Goal: Information Seeking & Learning: Check status

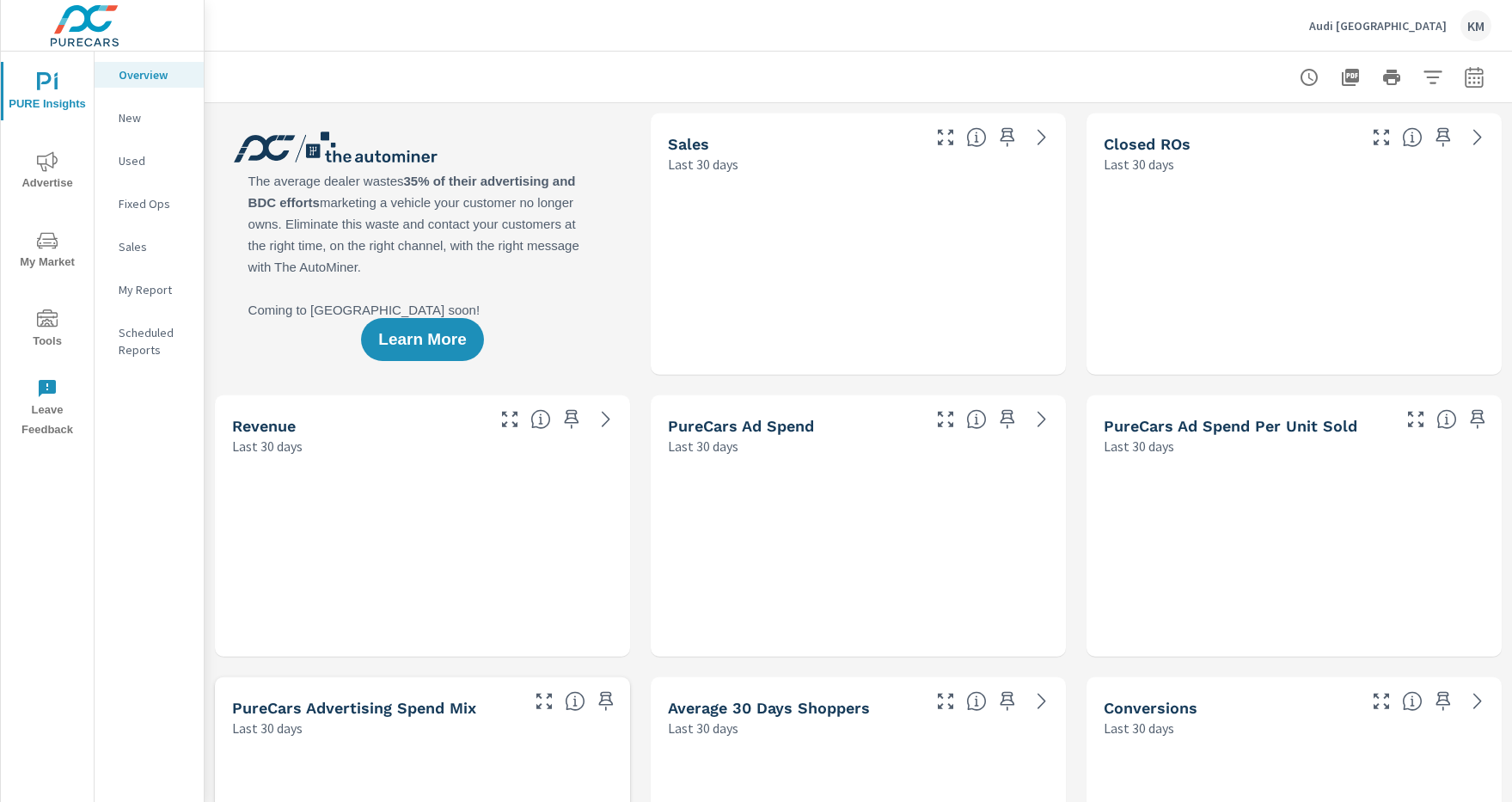
click at [1474, 77] on icon "button" at bounding box center [1473, 80] width 11 height 7
select select "Last 30 days"
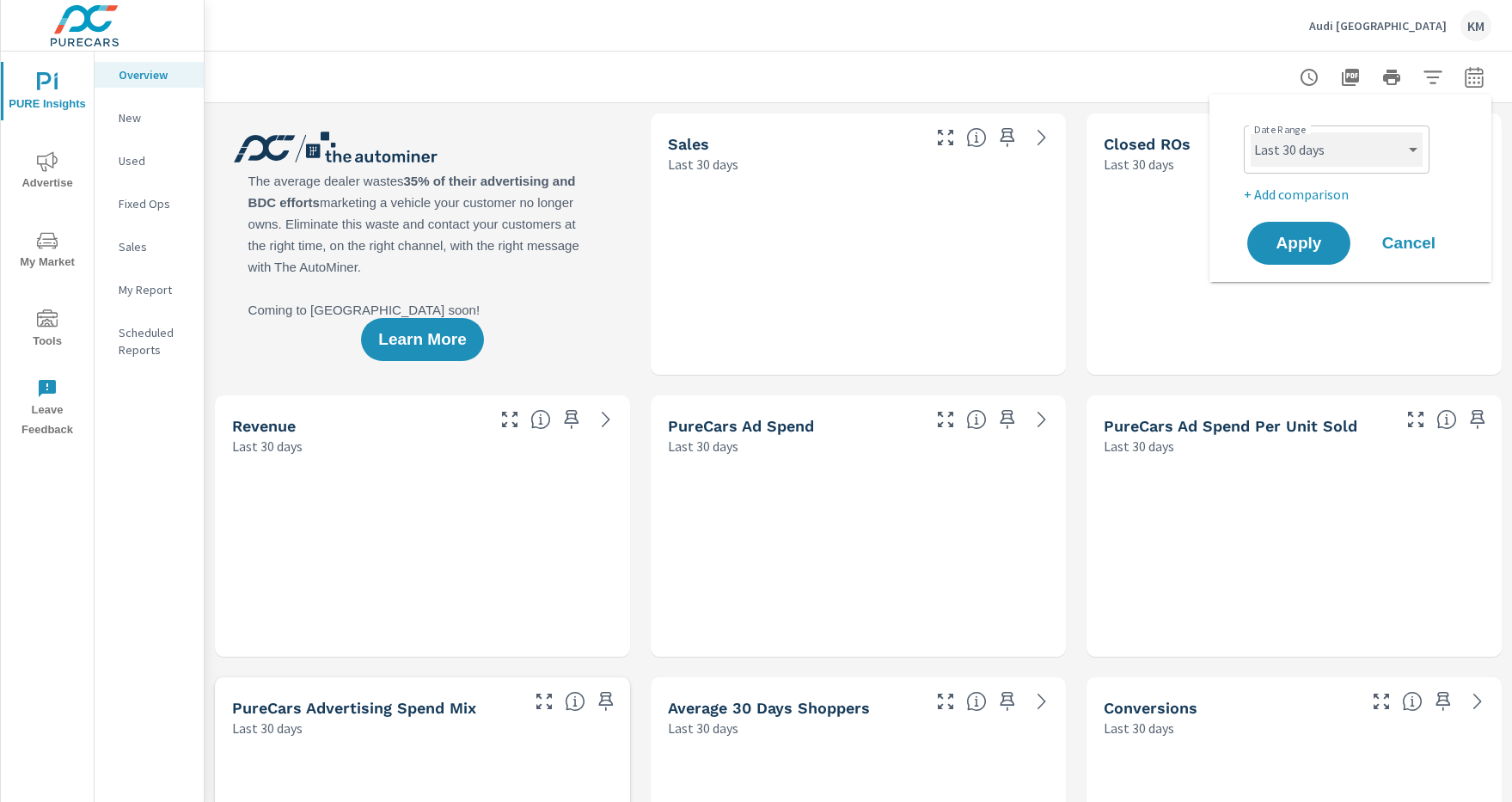
click at [1337, 150] on select "Custom Yesterday Last week Last 7 days Last 14 days Last 30 days Last 45 days L…" at bounding box center [1337, 150] width 172 height 34
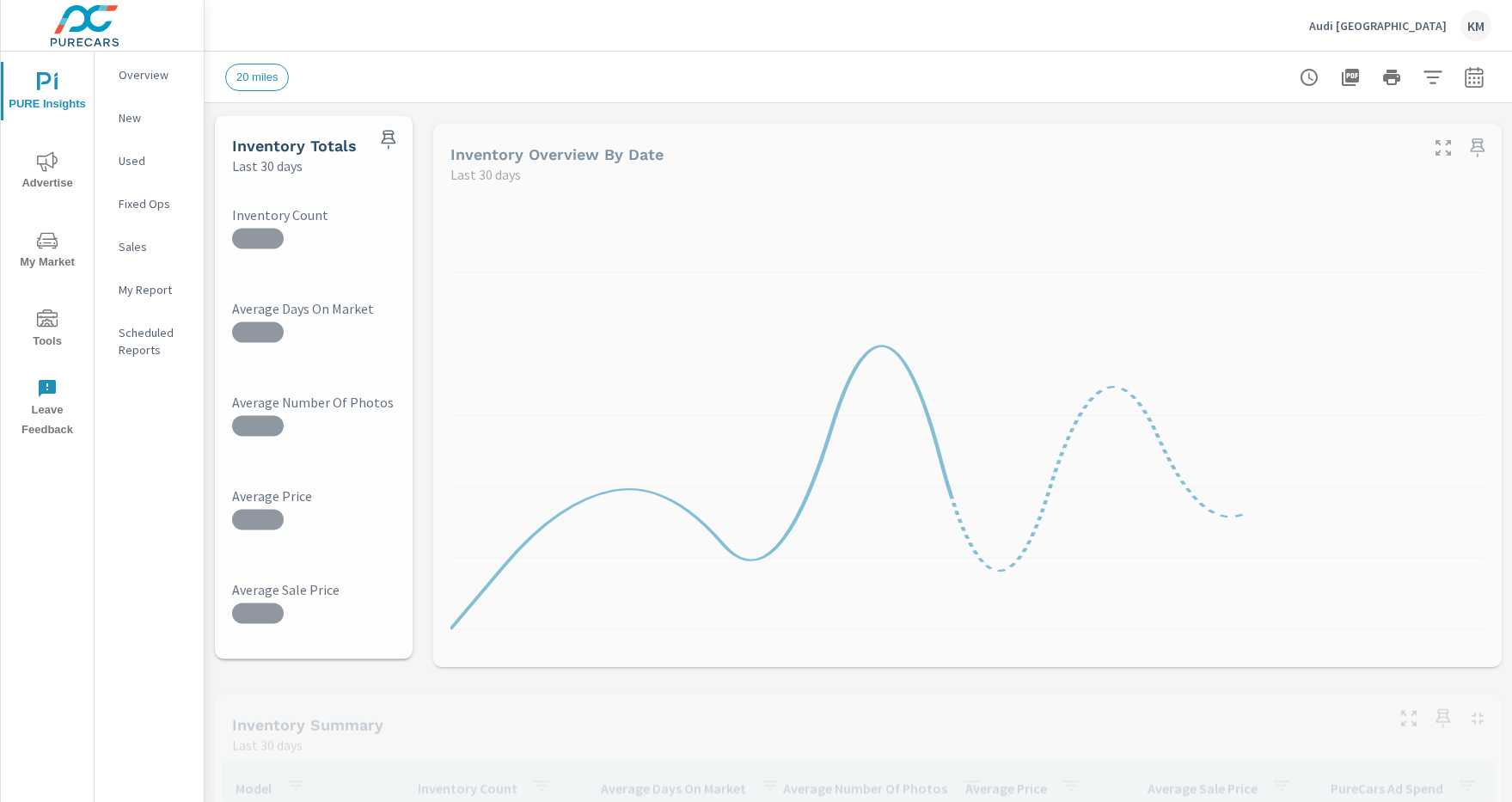
click at [1433, 77] on icon "button" at bounding box center [1432, 77] width 18 height 13
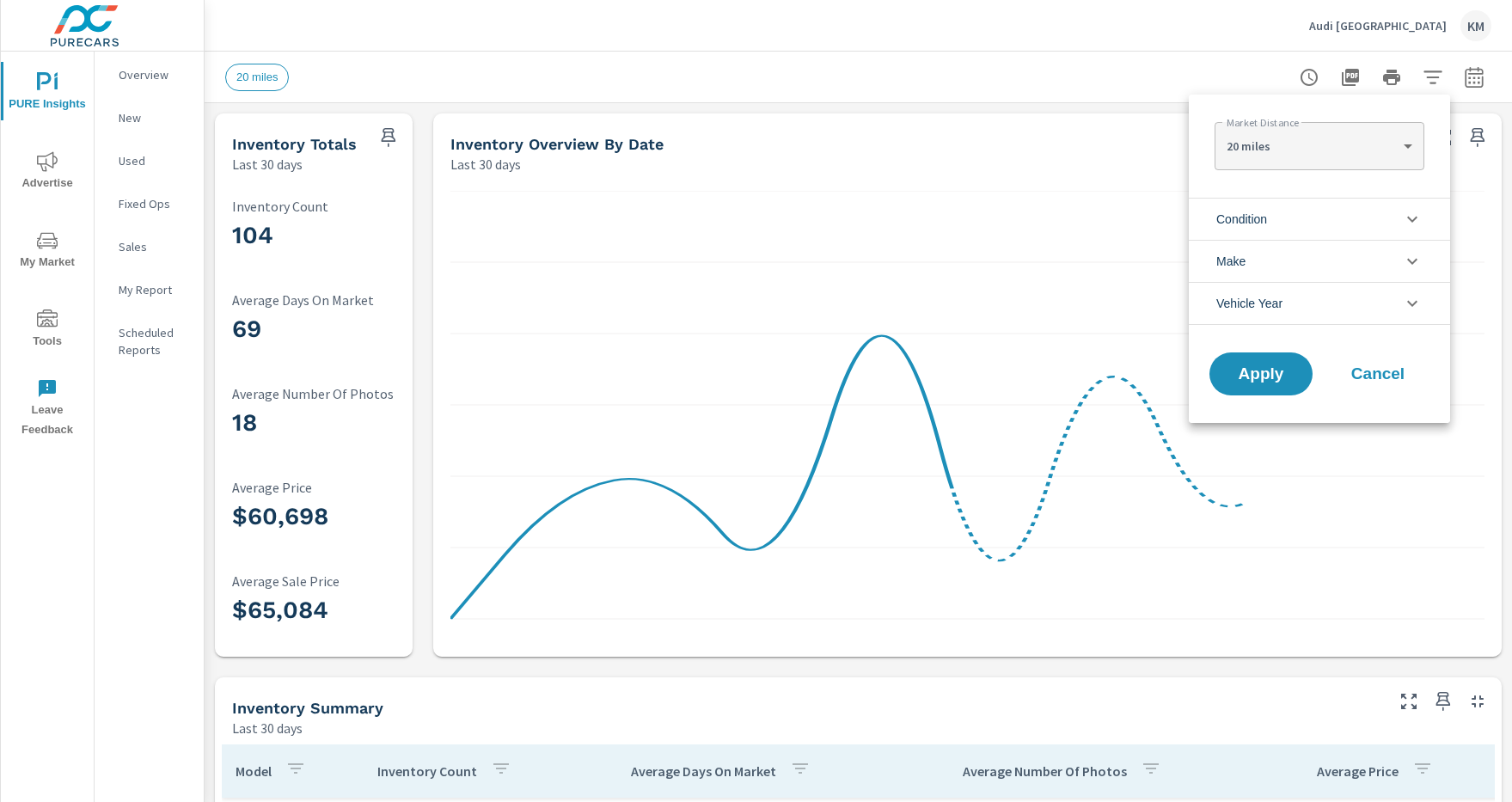
click at [1319, 219] on li "Condition" at bounding box center [1319, 219] width 261 height 42
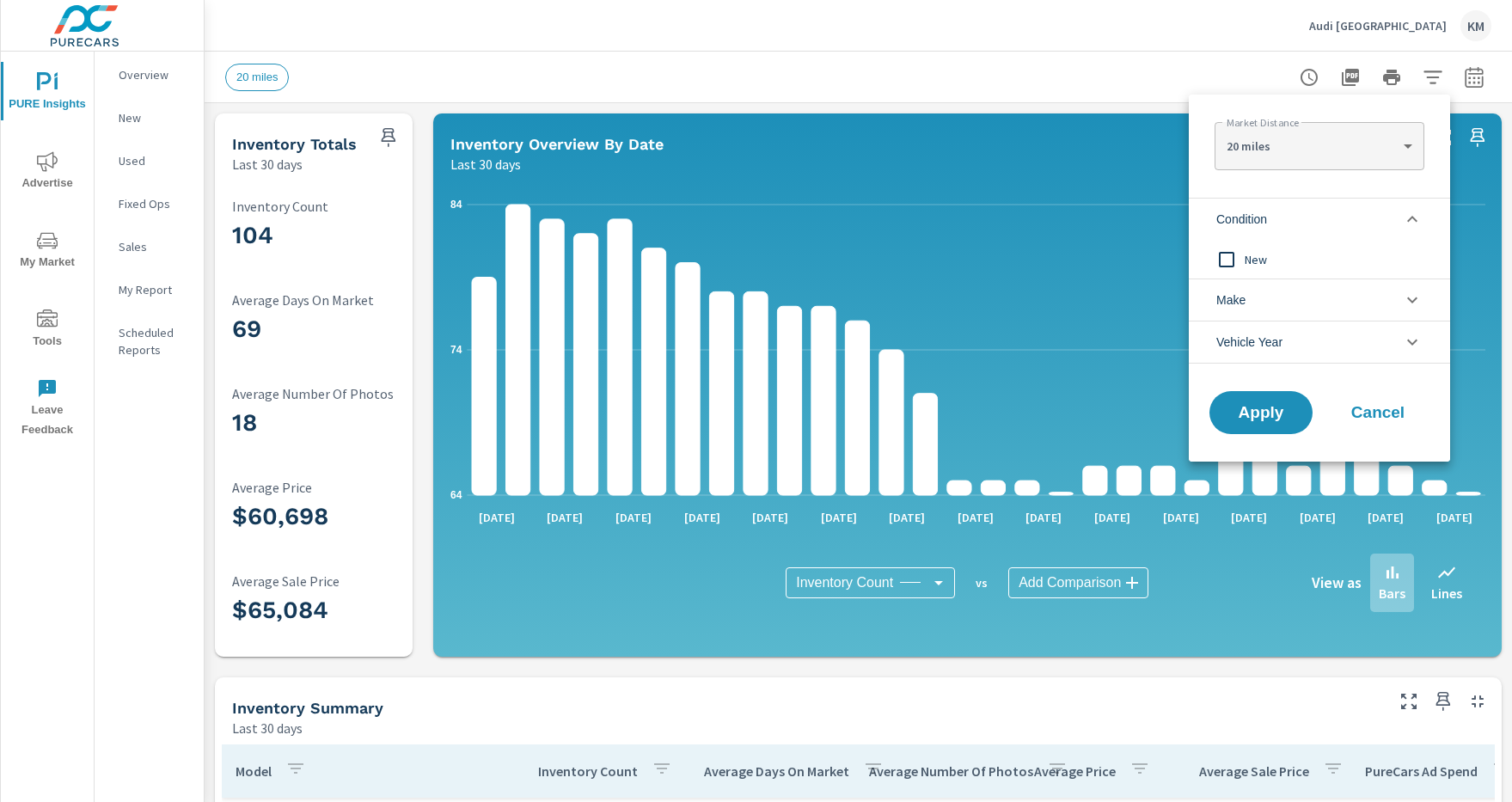
click at [1319, 219] on li "Condition" at bounding box center [1319, 219] width 261 height 42
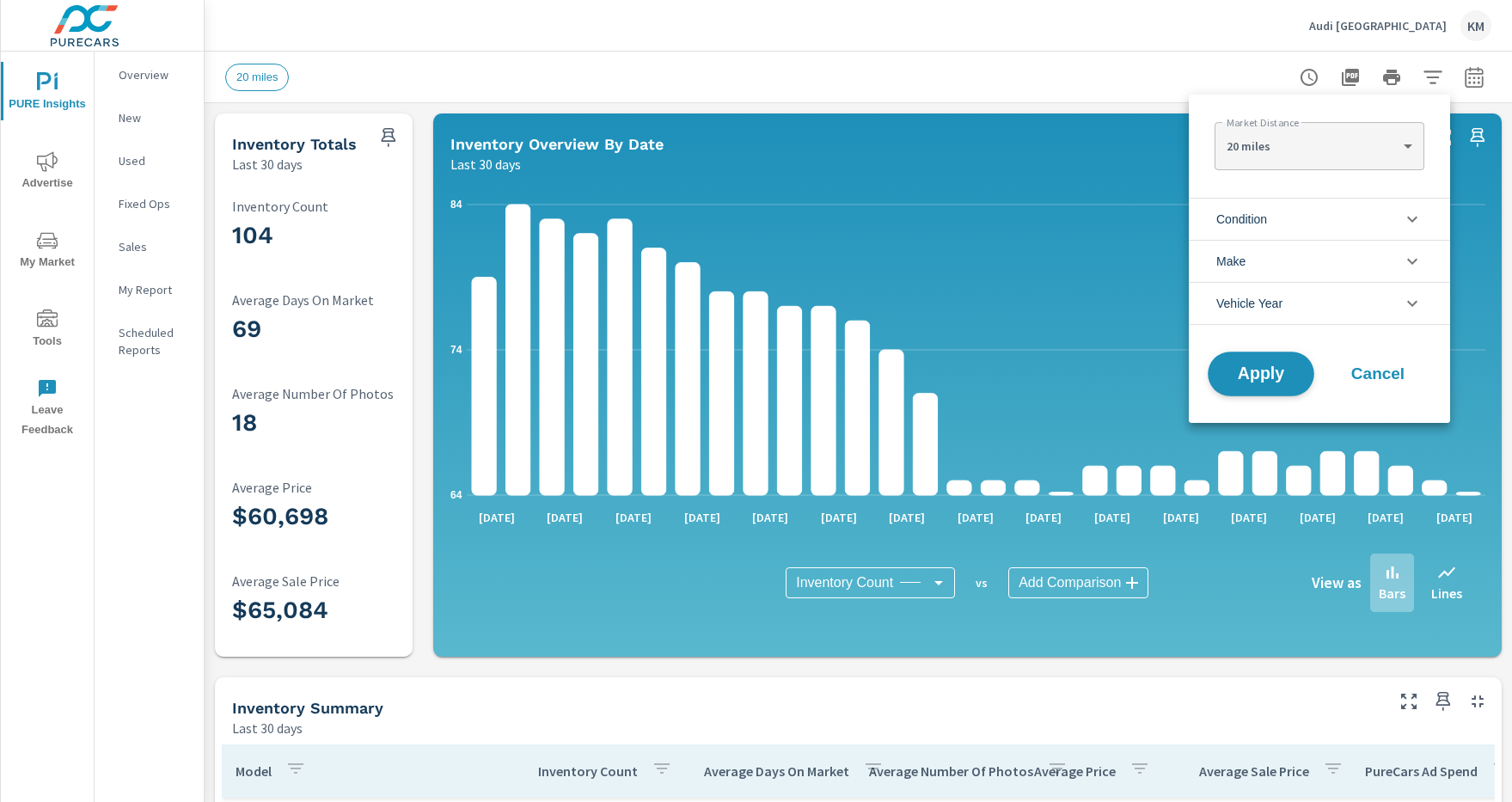
click at [1261, 374] on span "Apply" at bounding box center [1261, 374] width 71 height 16
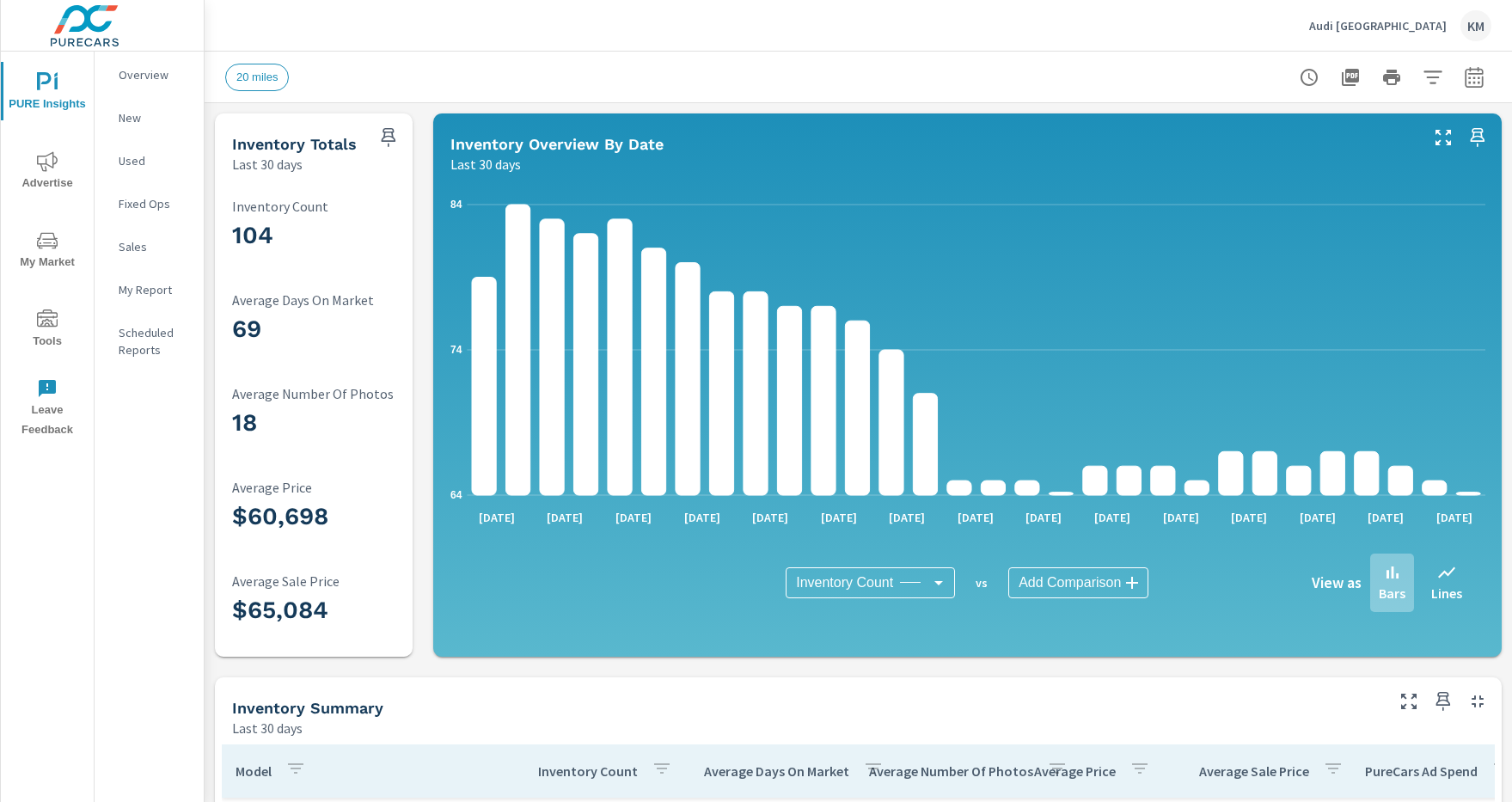
click at [1433, 77] on icon "button" at bounding box center [1432, 77] width 18 height 13
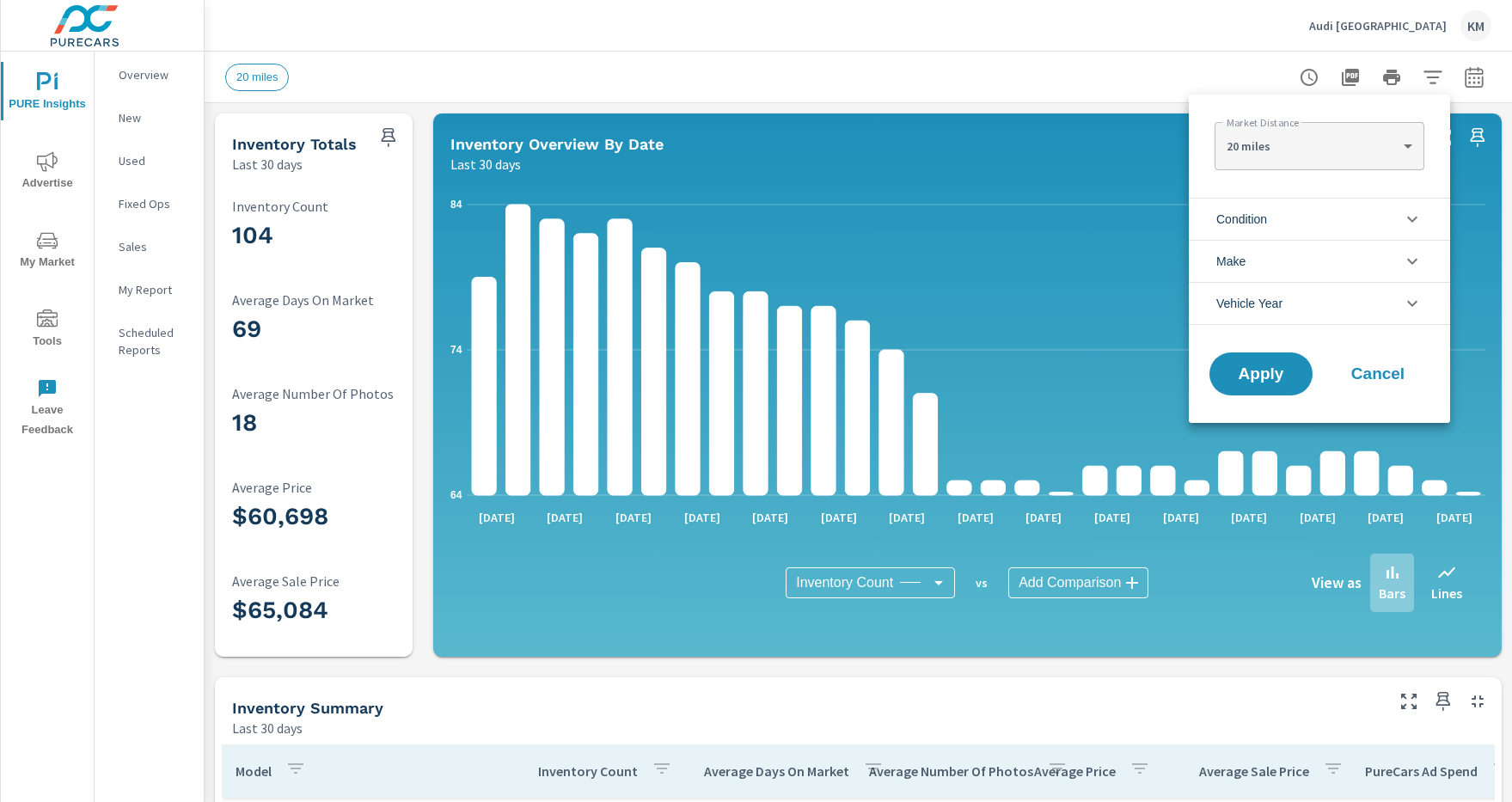
click at [1319, 219] on li "Condition" at bounding box center [1319, 219] width 261 height 42
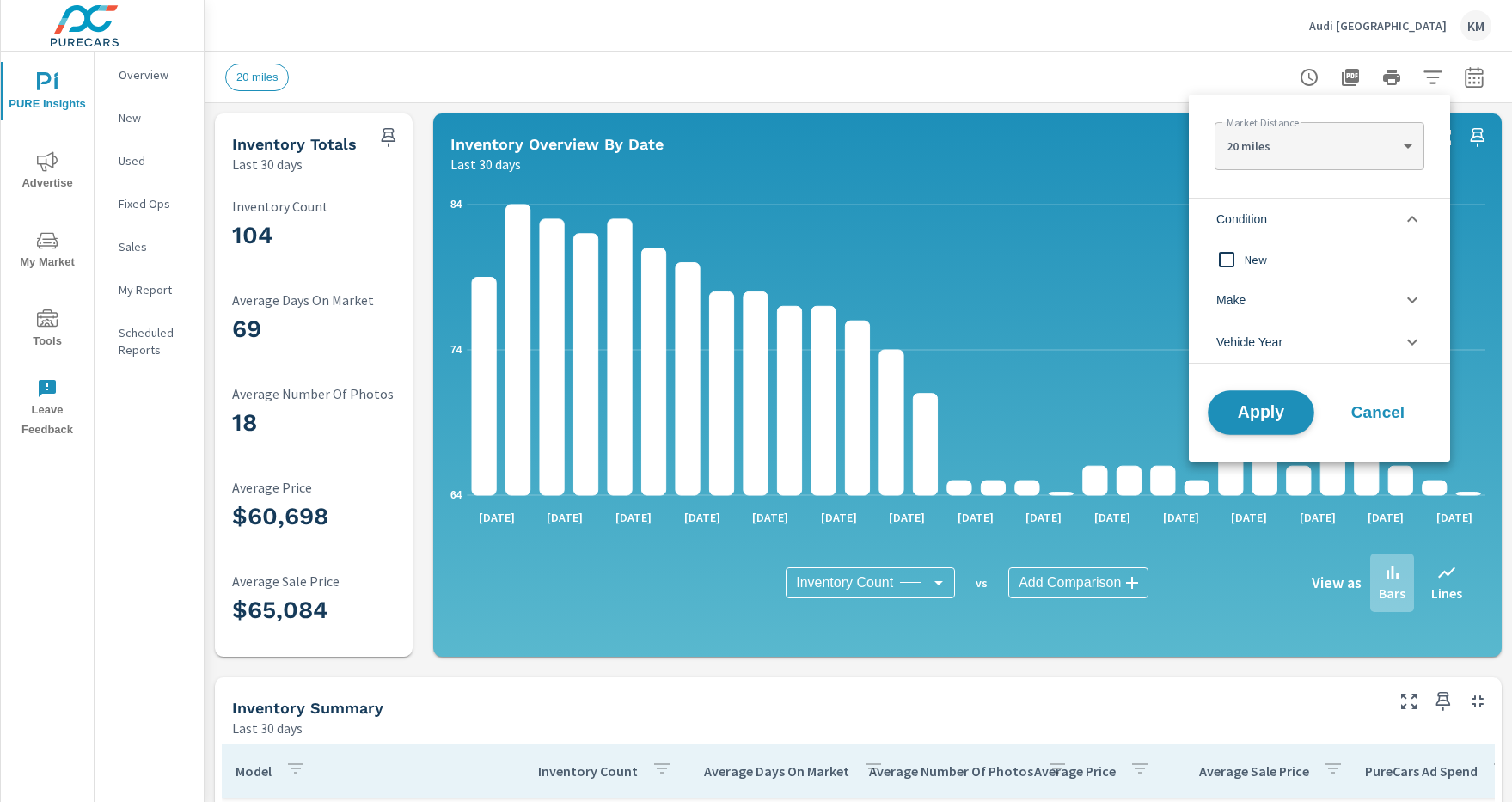
click at [1261, 413] on span "Apply" at bounding box center [1261, 413] width 71 height 16
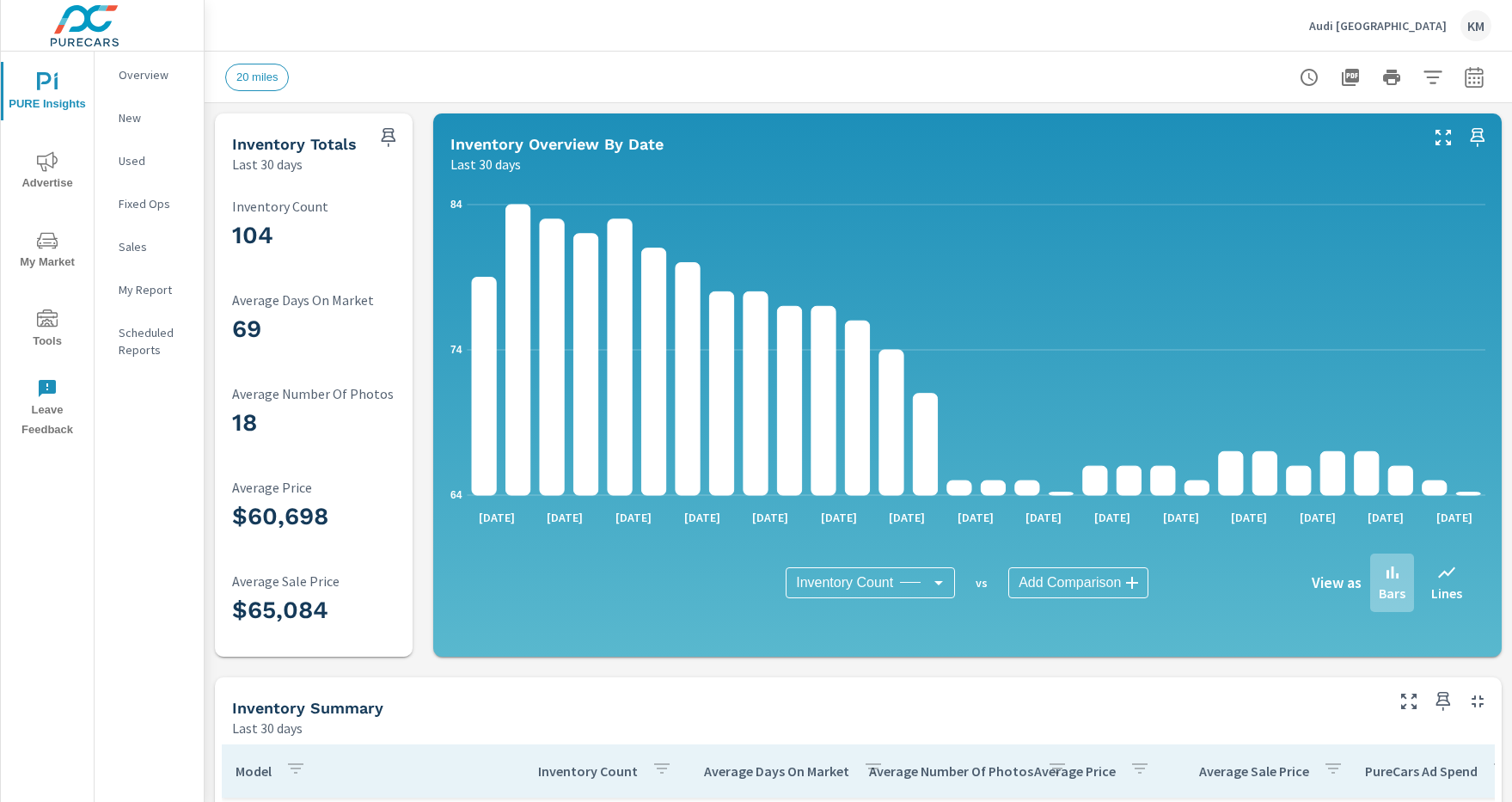
click at [1433, 77] on icon "button" at bounding box center [1432, 77] width 18 height 13
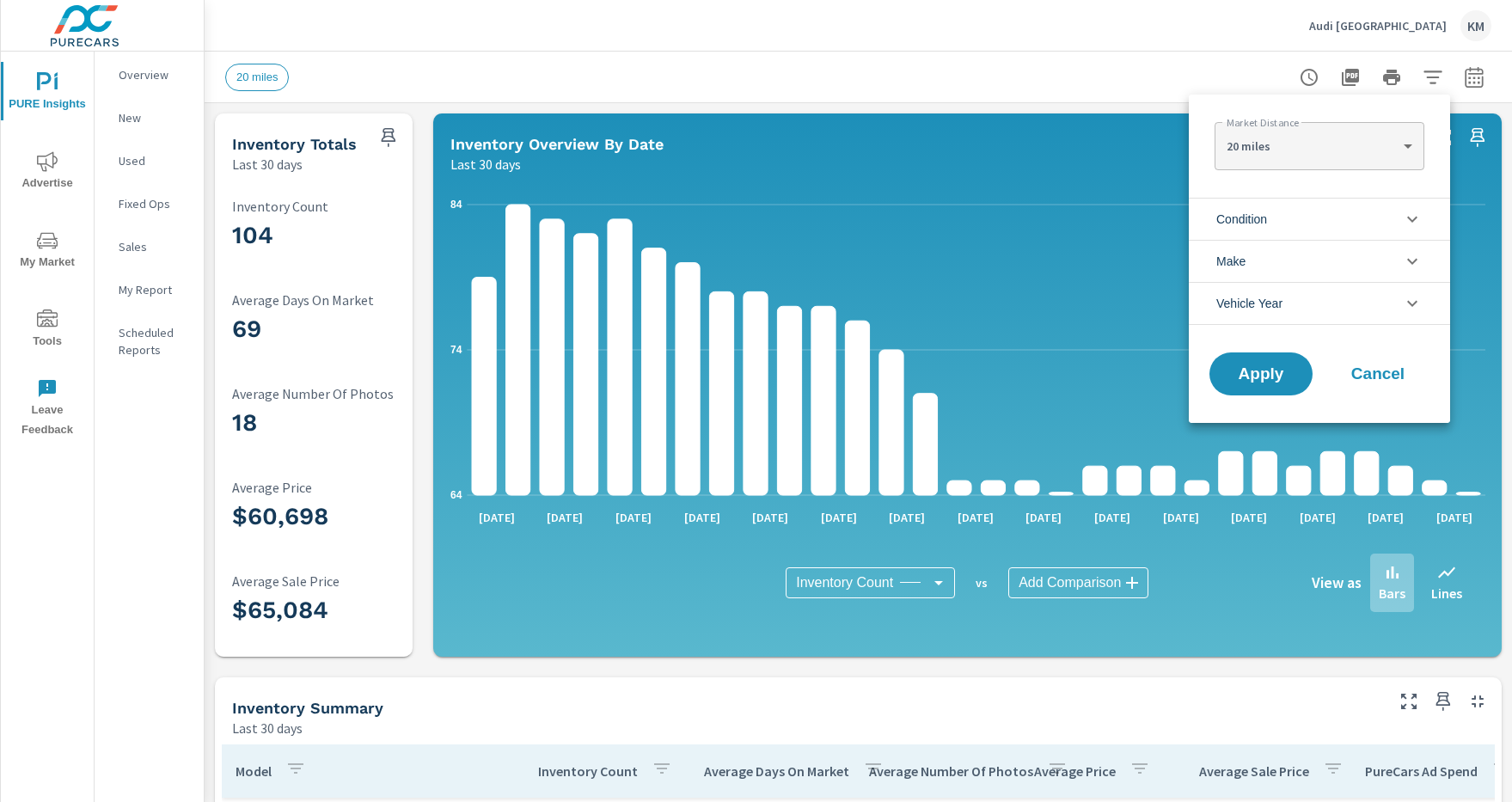
click at [1319, 219] on li "Condition" at bounding box center [1319, 219] width 261 height 42
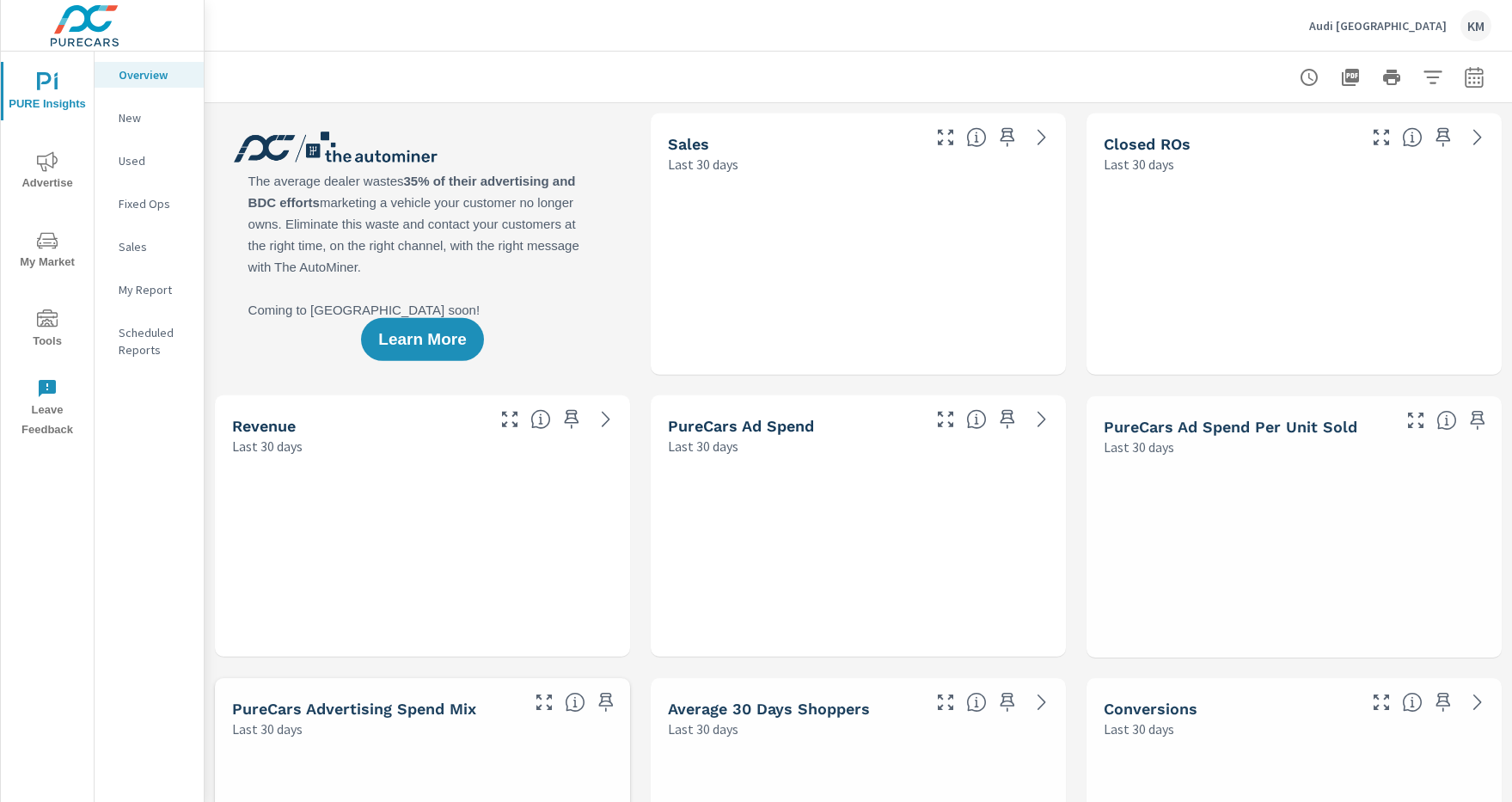
click at [1474, 77] on icon "button" at bounding box center [1473, 80] width 11 height 7
select select "Last 30 days"
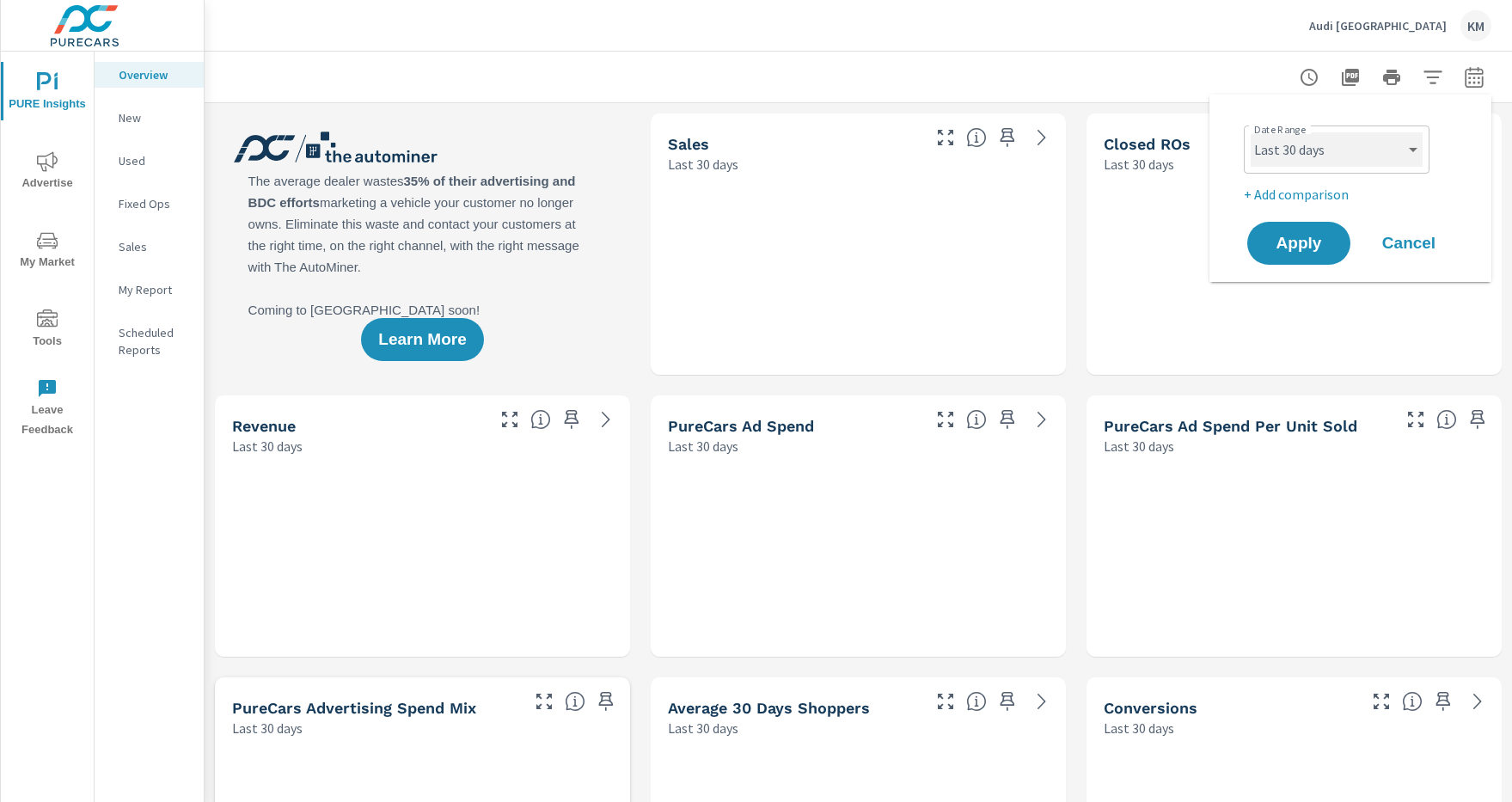
click at [1337, 150] on select "Custom Yesterday Last week Last 7 days Last 14 days Last 30 days Last 45 days L…" at bounding box center [1337, 150] width 172 height 34
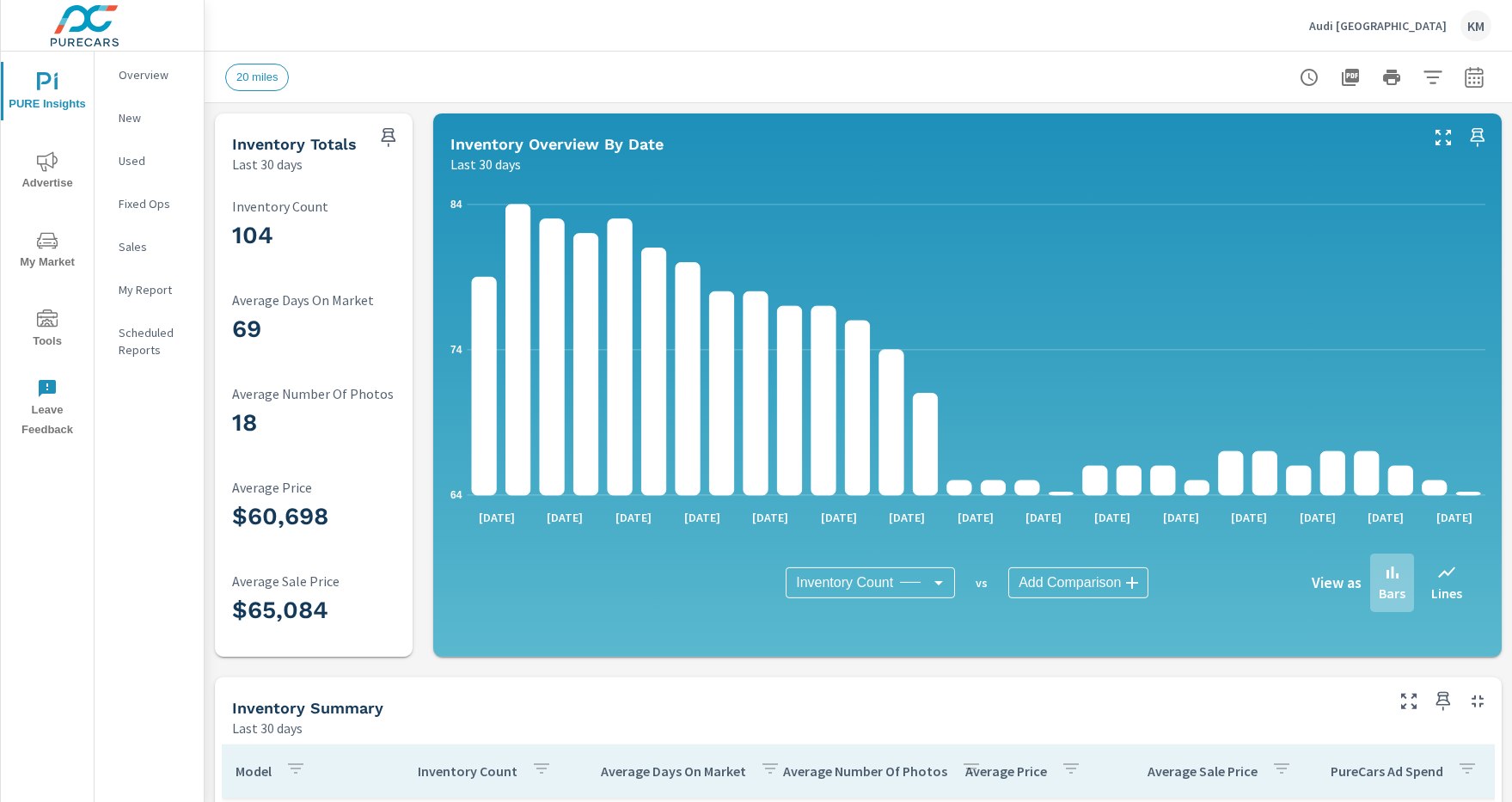
click at [1433, 77] on icon "button" at bounding box center [1432, 77] width 18 height 13
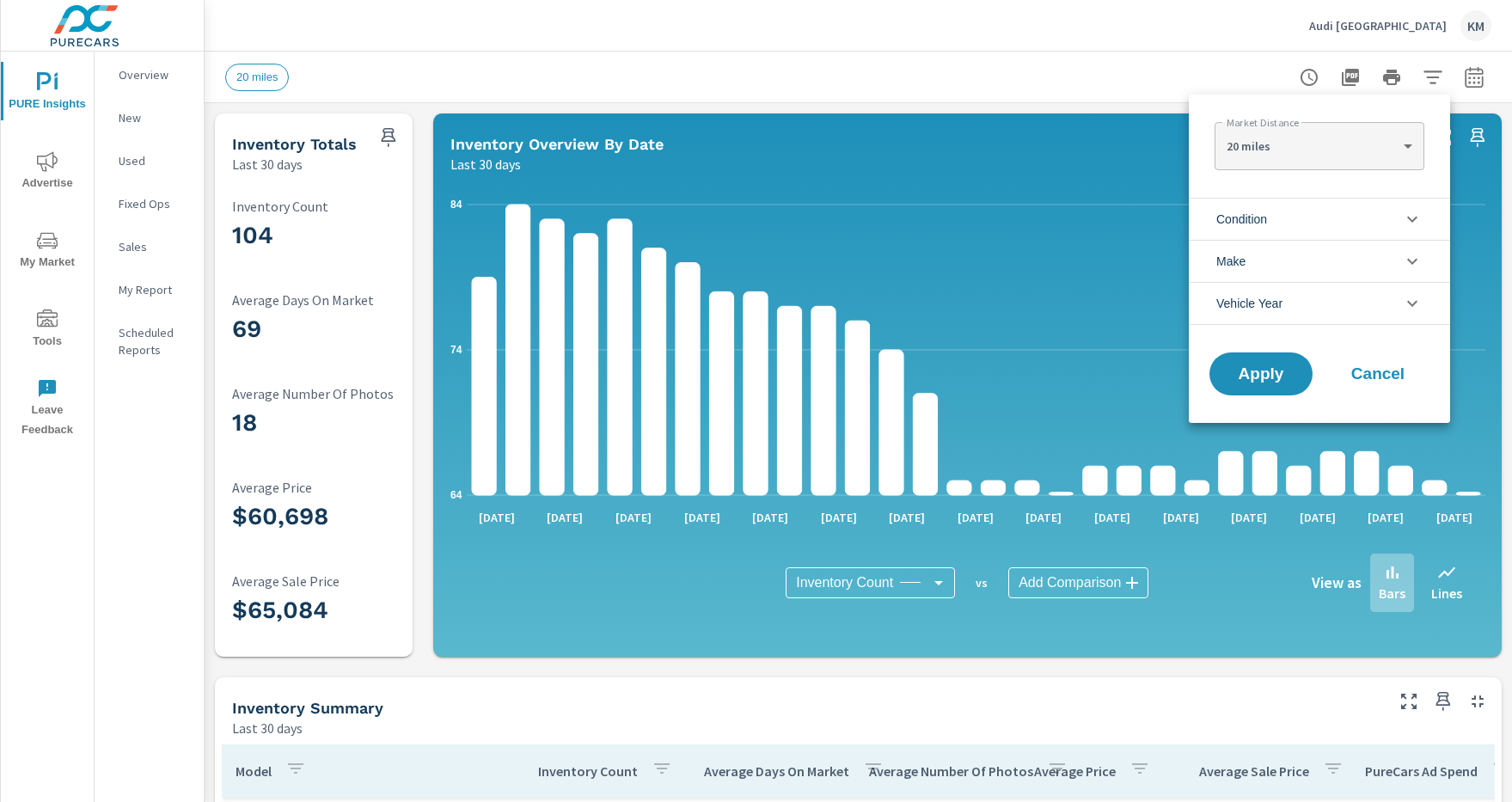
click at [1319, 219] on li "Condition" at bounding box center [1319, 219] width 261 height 42
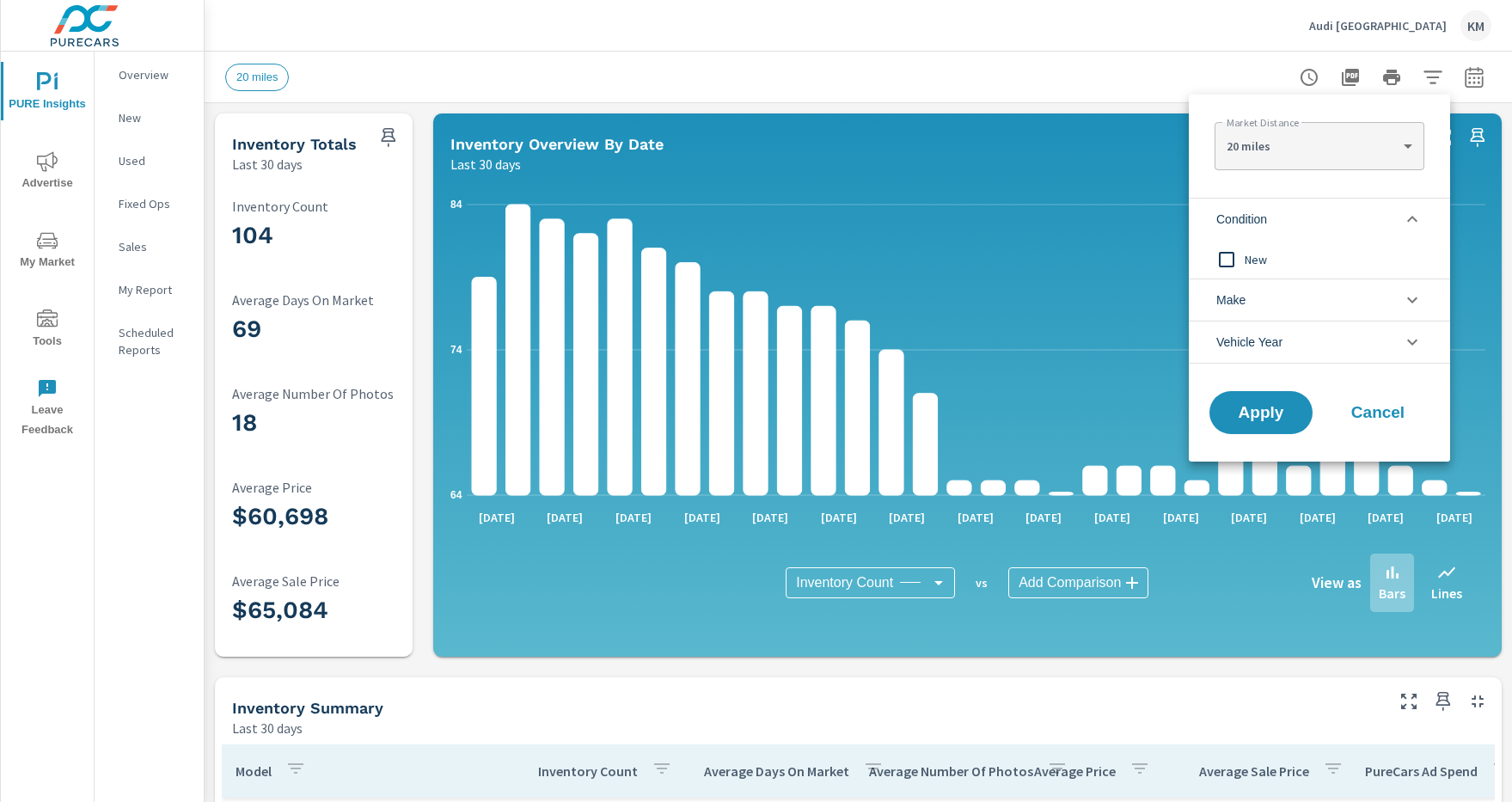
click at [1319, 219] on li "Condition" at bounding box center [1319, 219] width 261 height 42
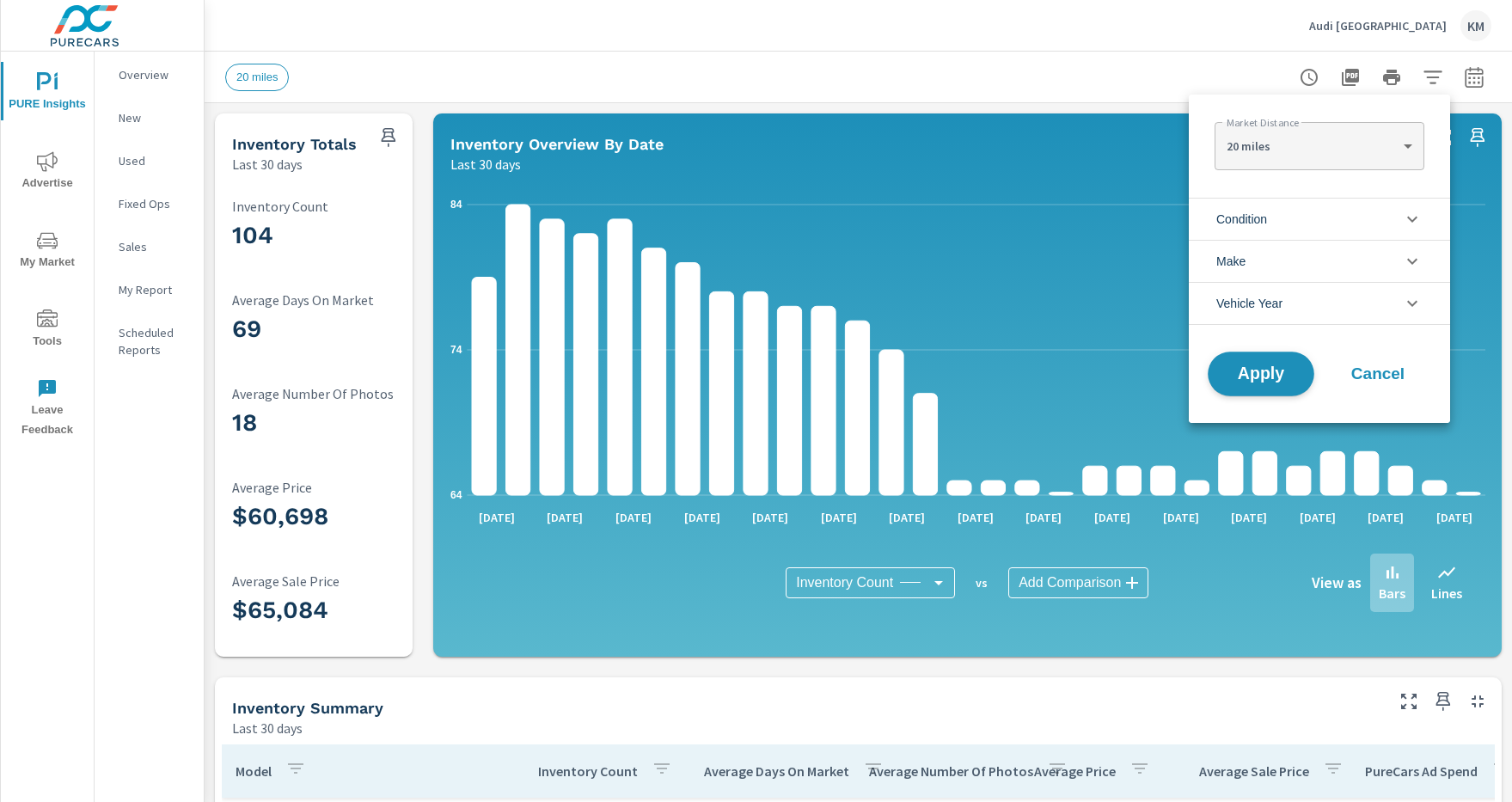
click at [1261, 374] on span "Apply" at bounding box center [1261, 374] width 71 height 16
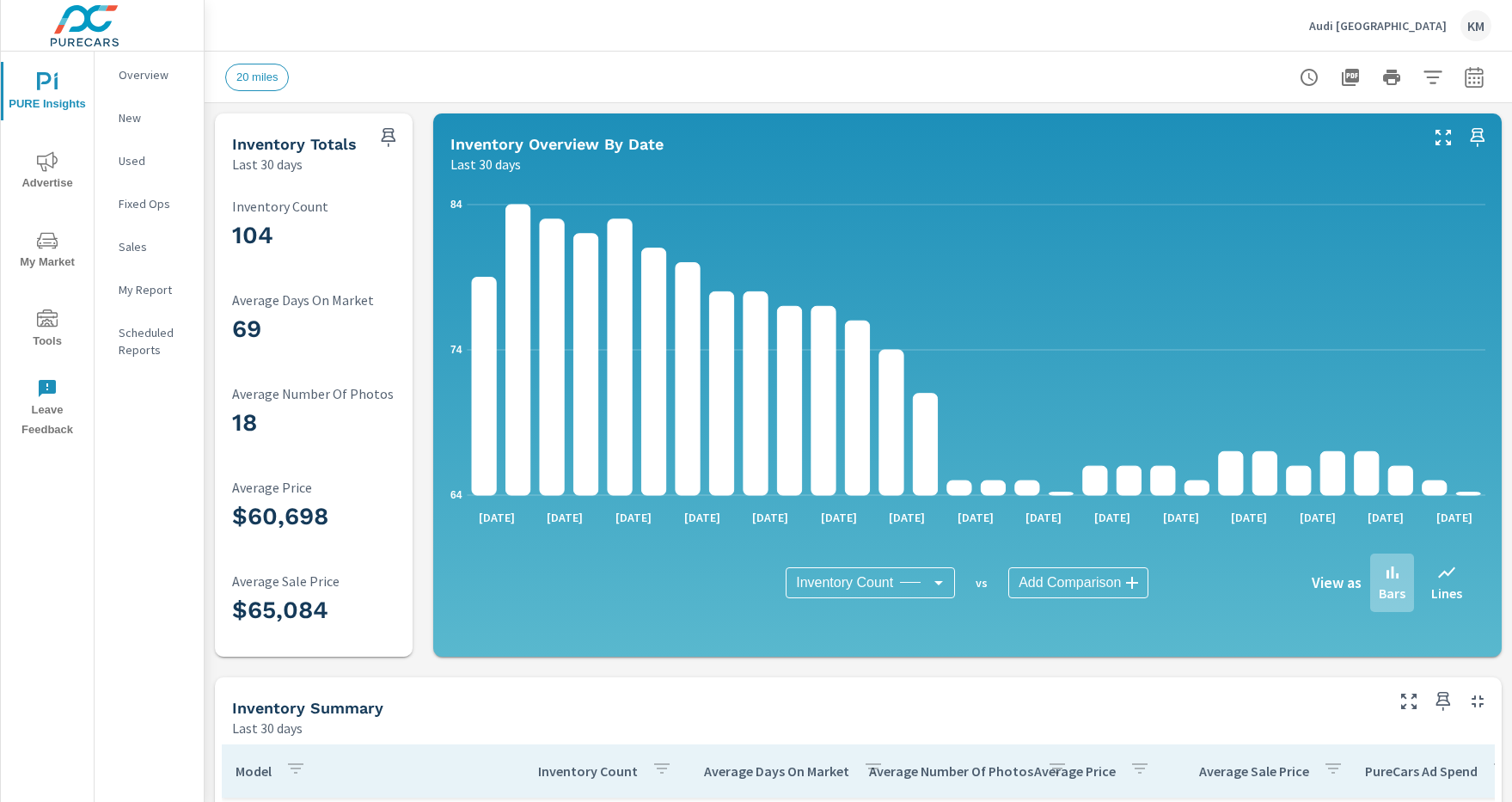
click at [1433, 77] on icon "button" at bounding box center [1432, 77] width 18 height 13
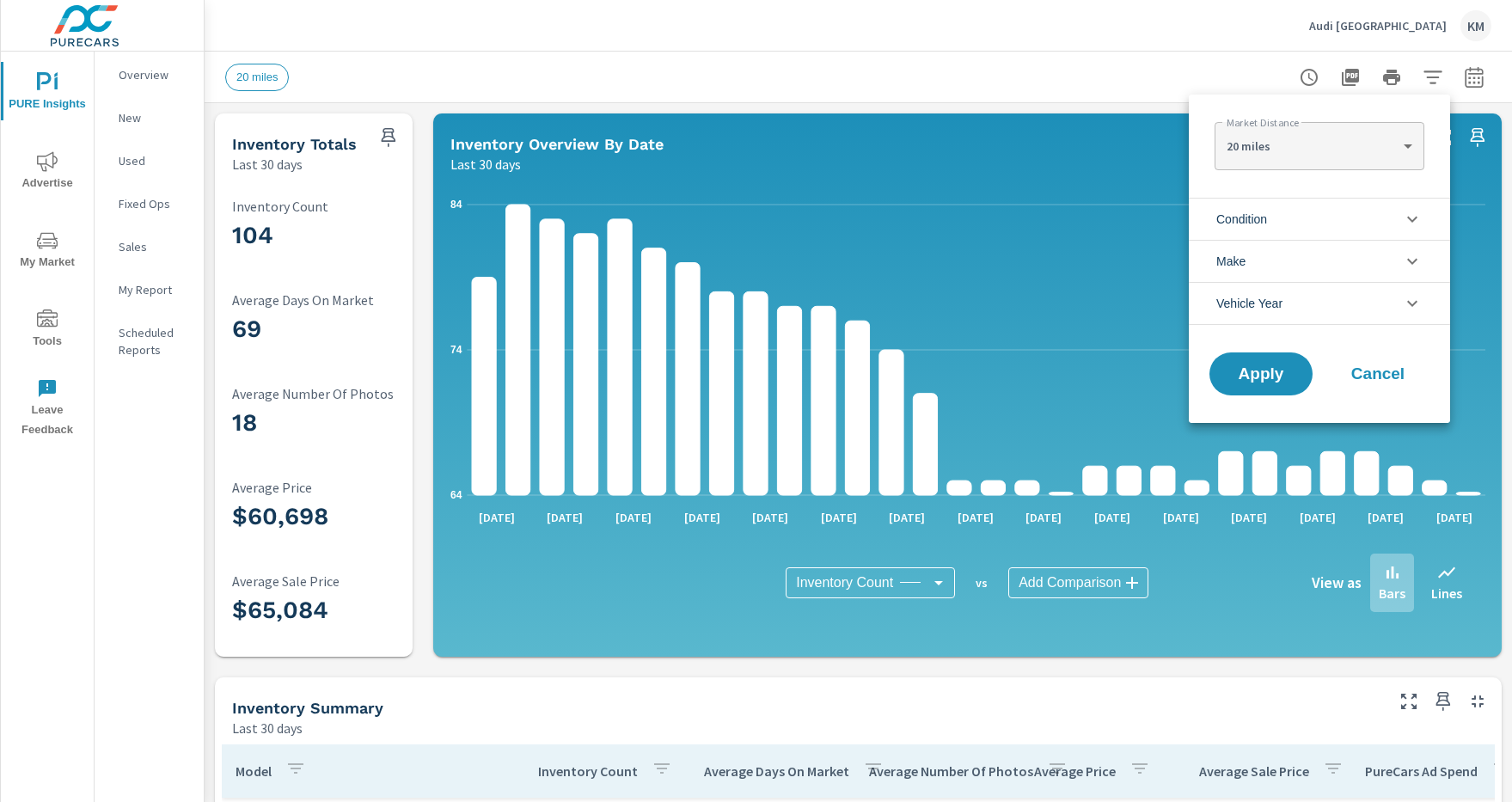
click at [1319, 219] on li "Condition" at bounding box center [1319, 219] width 261 height 42
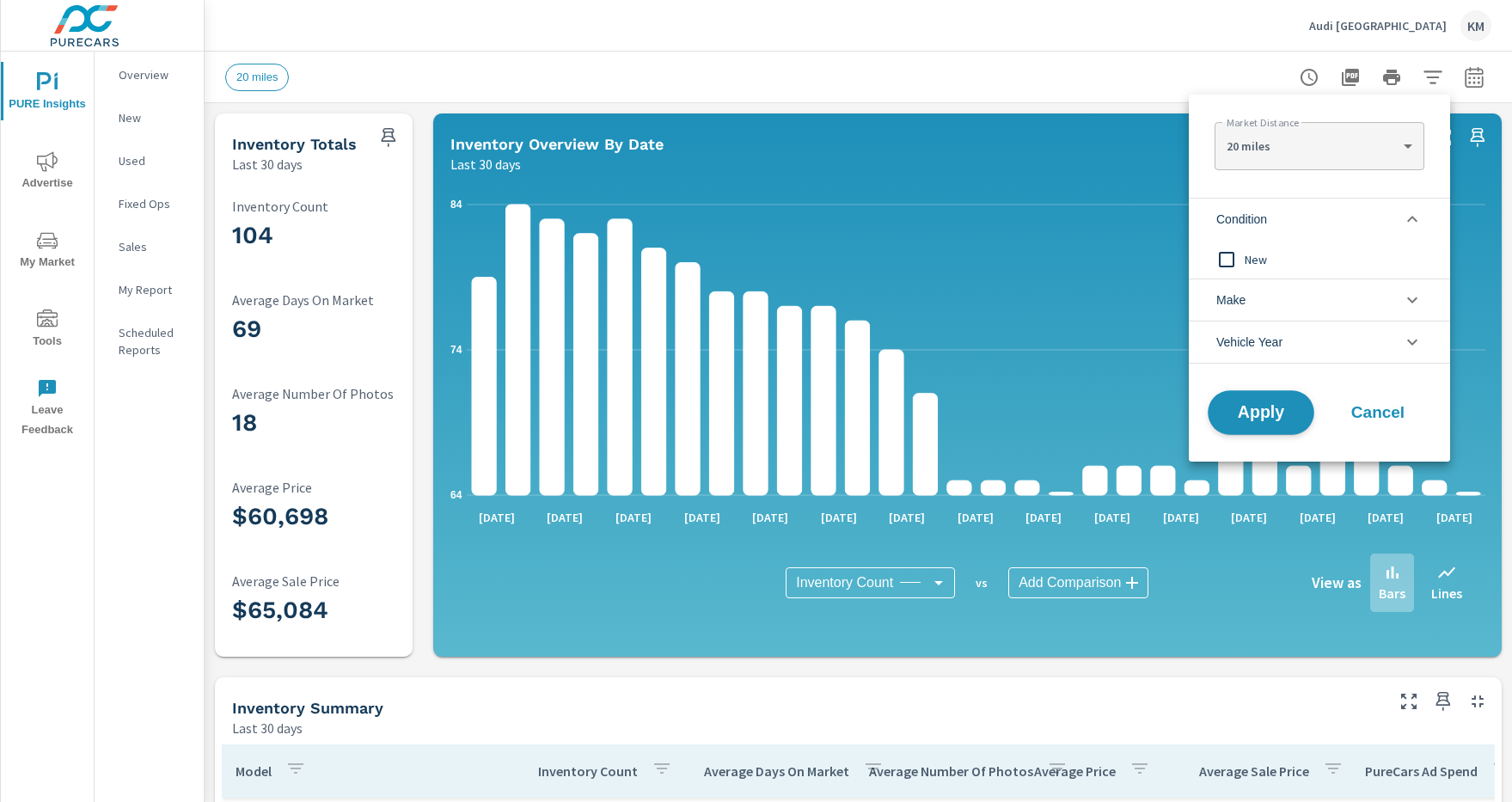
click at [1261, 413] on span "Apply" at bounding box center [1261, 413] width 71 height 16
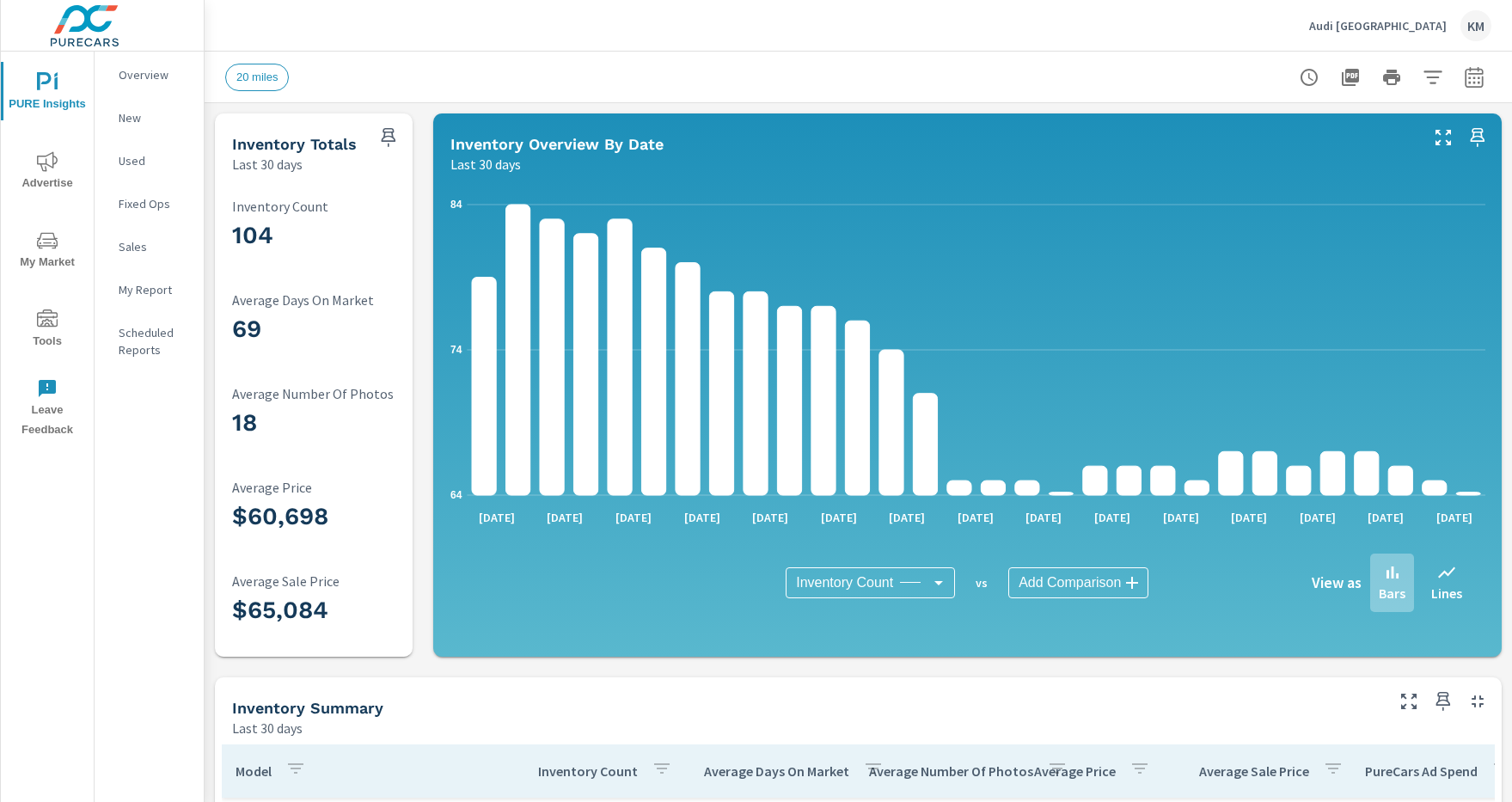
click at [1433, 77] on icon "button" at bounding box center [1432, 77] width 18 height 13
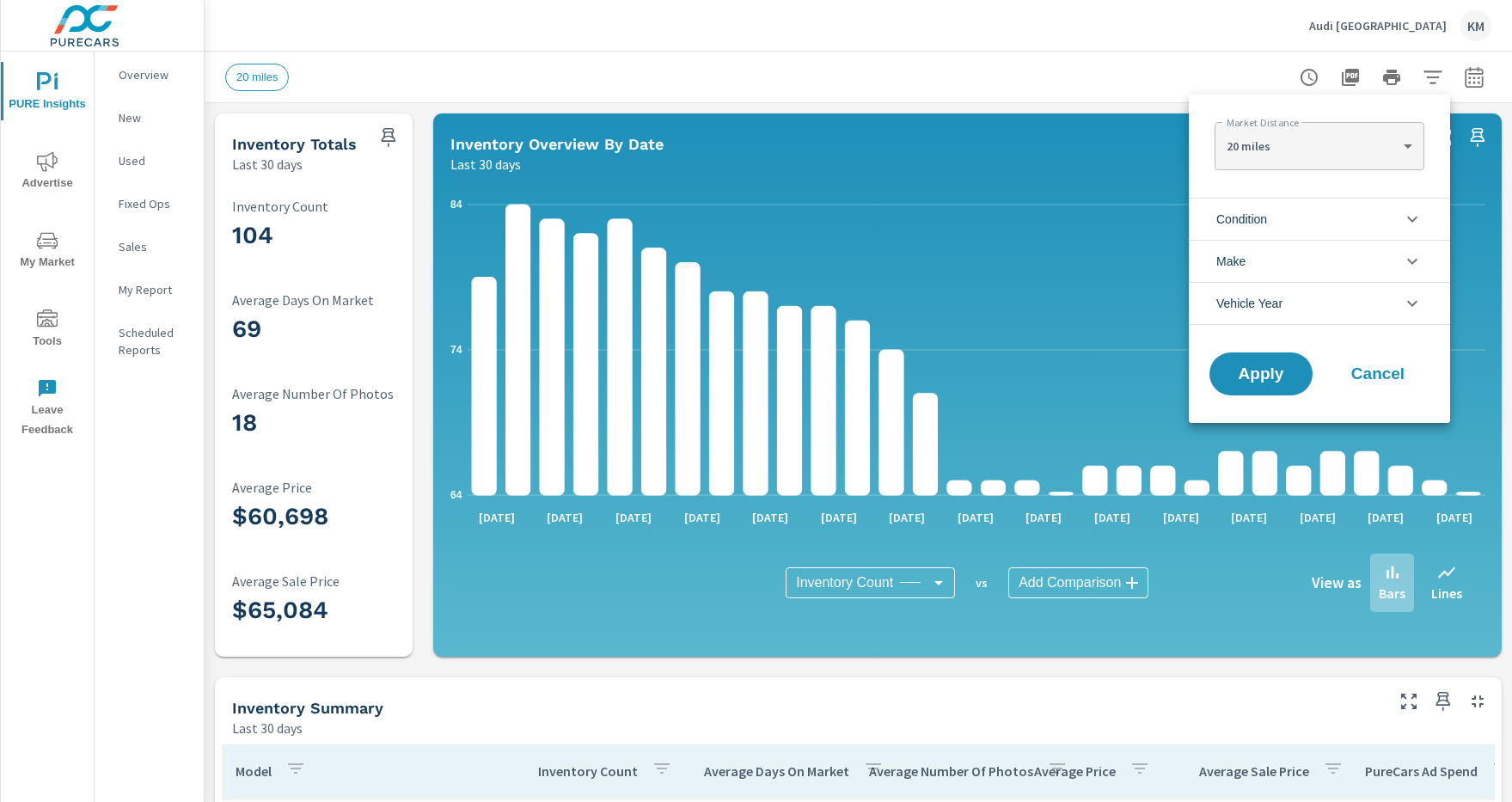
click at [1319, 219] on li "Condition" at bounding box center [1319, 219] width 261 height 42
